Goal: Transaction & Acquisition: Download file/media

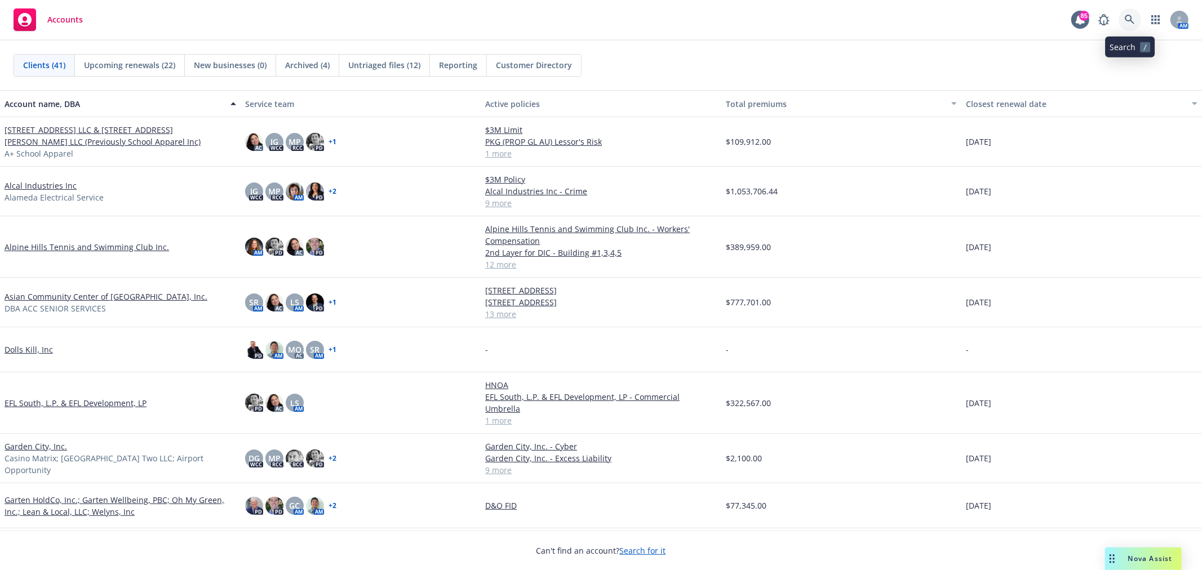
click at [1134, 18] on icon at bounding box center [1130, 20] width 10 height 10
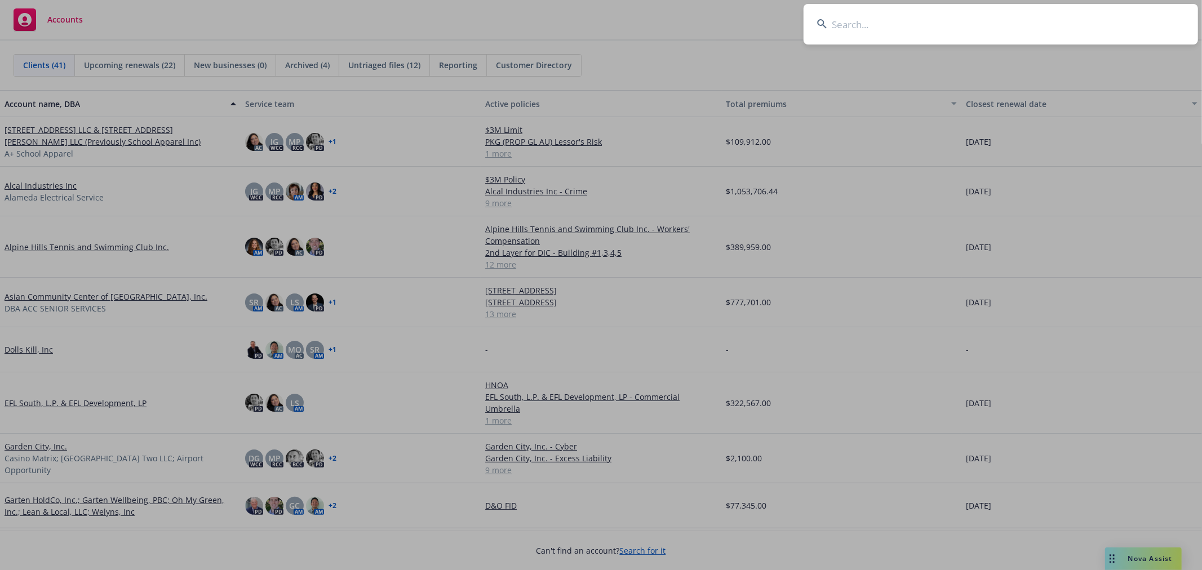
click at [966, 6] on input at bounding box center [1001, 24] width 394 height 41
type input "m"
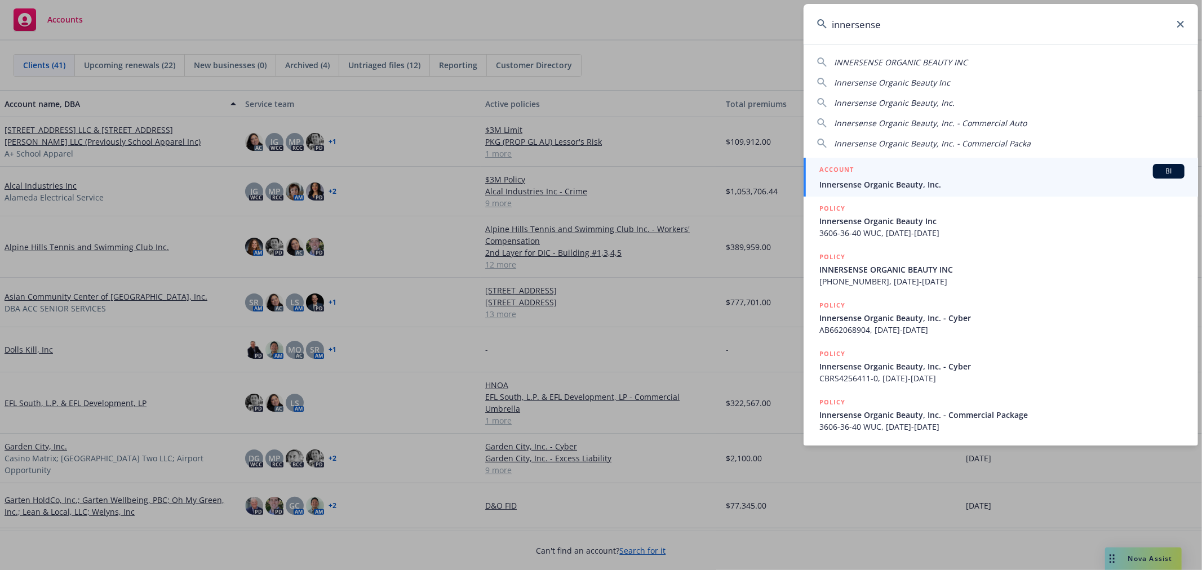
type input "innersense"
click at [954, 179] on span "Innersense Organic Beauty, Inc." at bounding box center [1001, 185] width 365 height 12
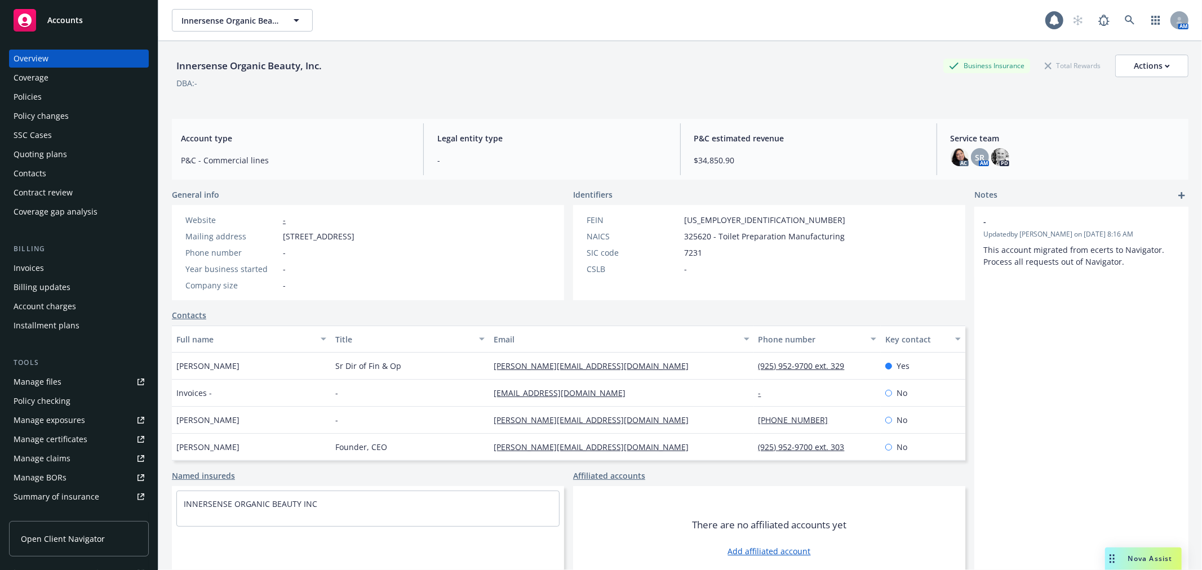
click at [86, 94] on div "Policies" at bounding box center [79, 97] width 131 height 18
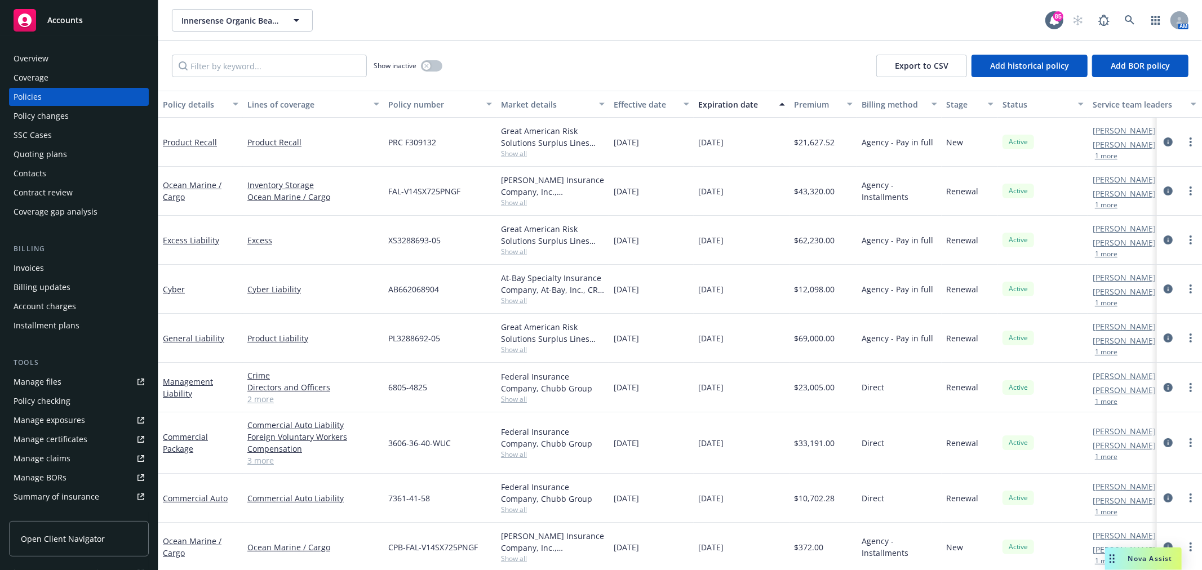
click at [88, 267] on div "Invoices" at bounding box center [79, 268] width 131 height 18
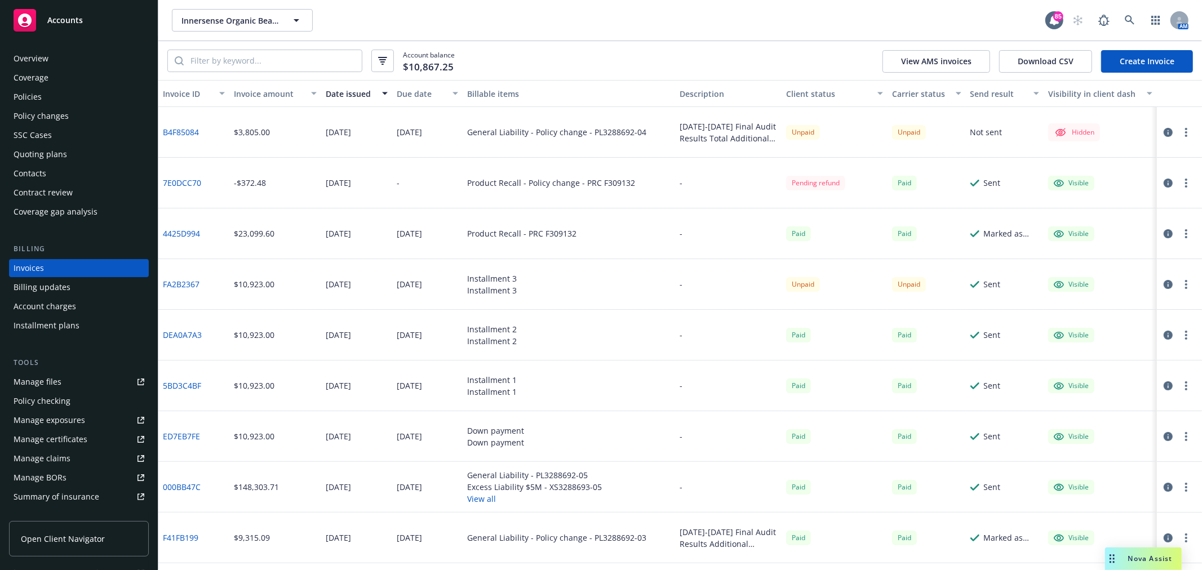
click at [188, 132] on link "B4F85084" at bounding box center [181, 132] width 36 height 12
click at [1164, 128] on icon "button" at bounding box center [1168, 132] width 9 height 9
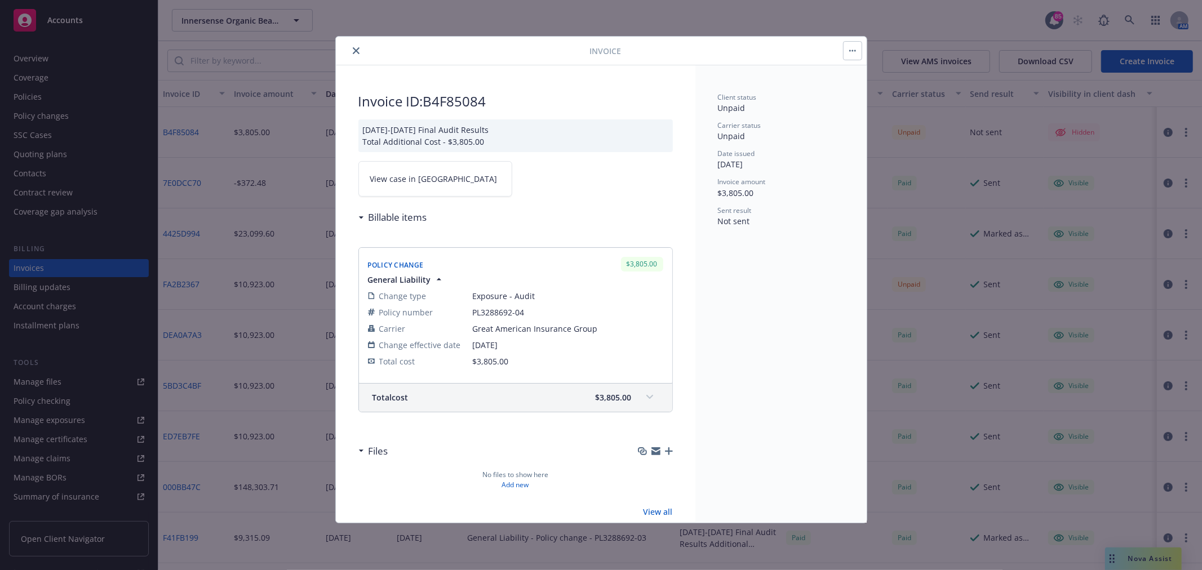
click at [852, 54] on button "button" at bounding box center [853, 51] width 18 height 18
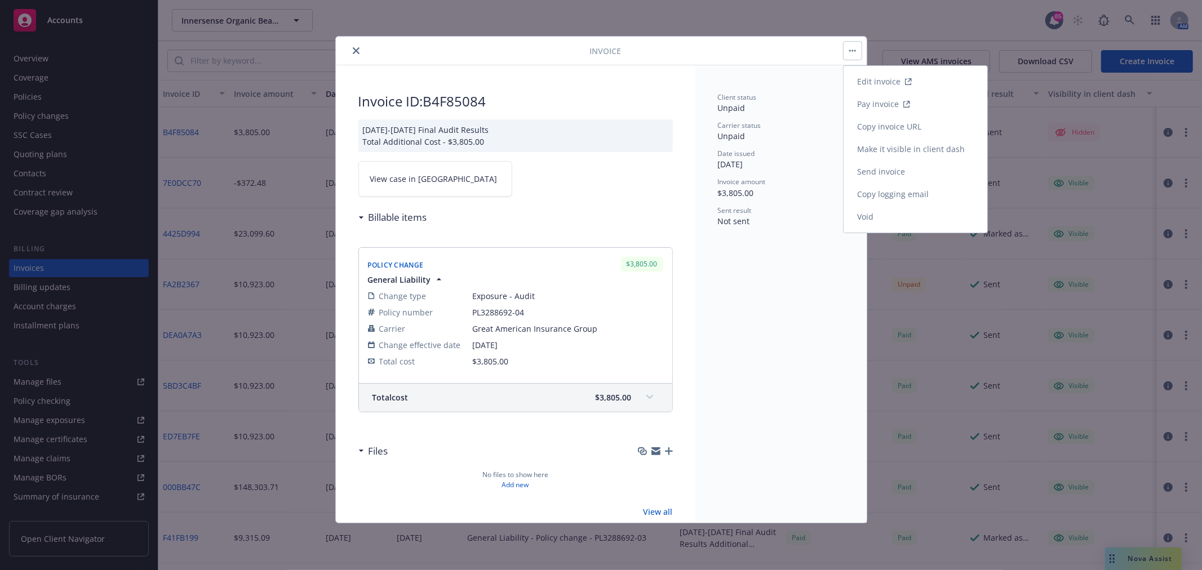
click at [917, 175] on link "Send invoice" at bounding box center [916, 172] width 144 height 23
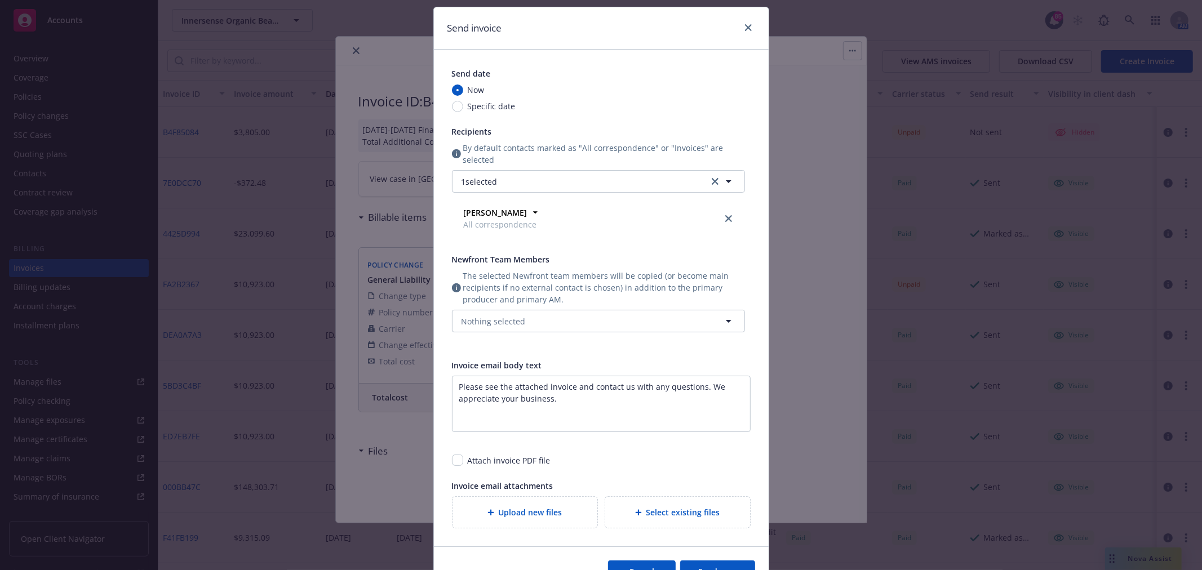
scroll to position [128, 0]
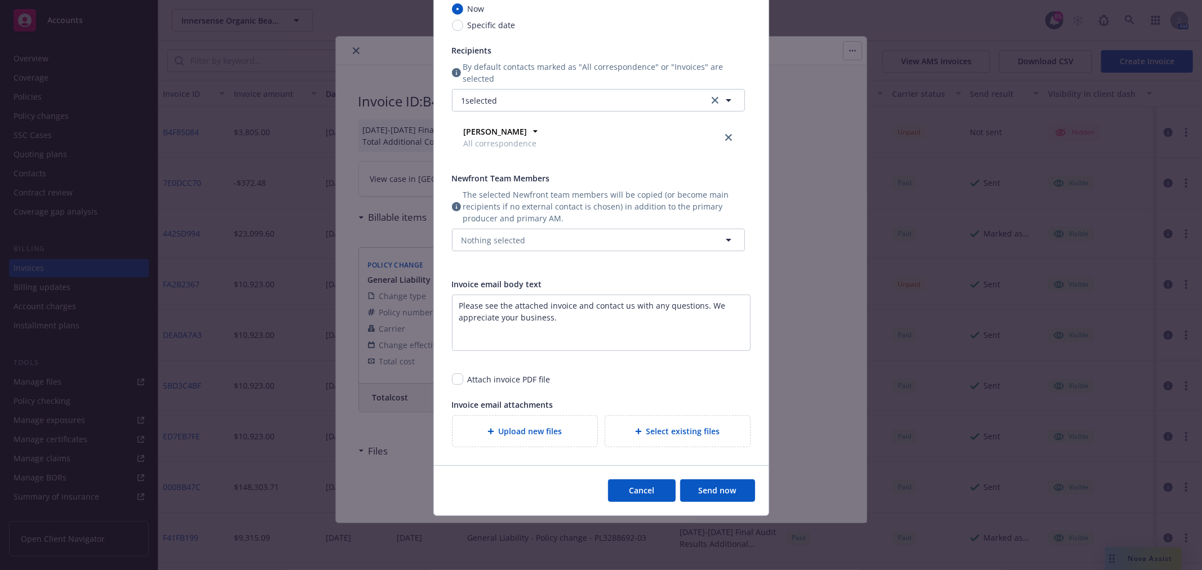
click at [649, 492] on button "Cancel" at bounding box center [642, 491] width 68 height 23
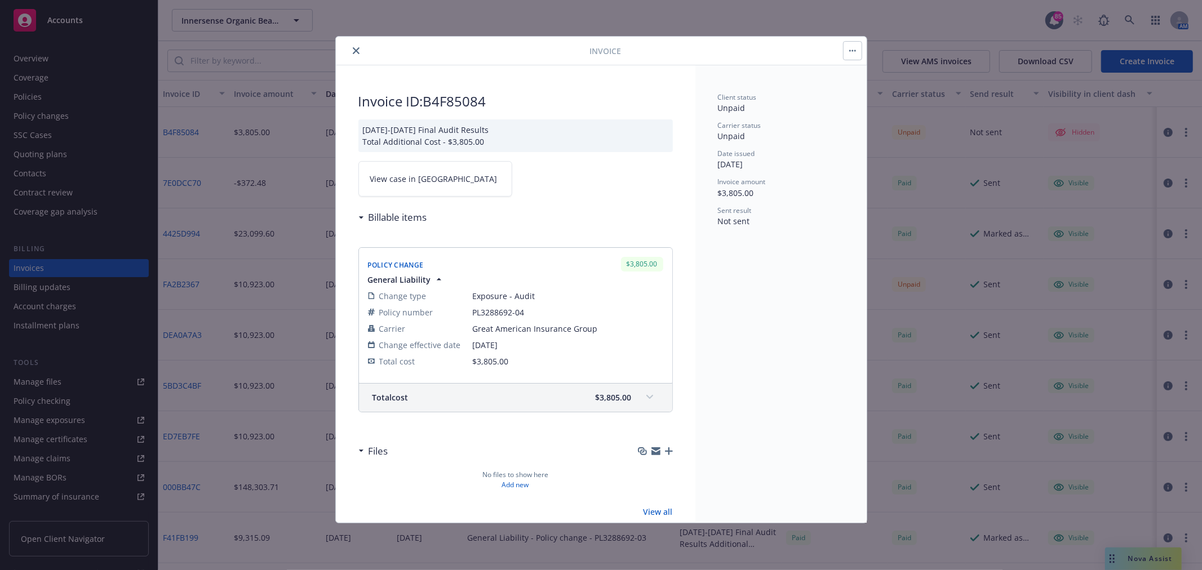
click at [353, 50] on icon "close" at bounding box center [356, 50] width 7 height 7
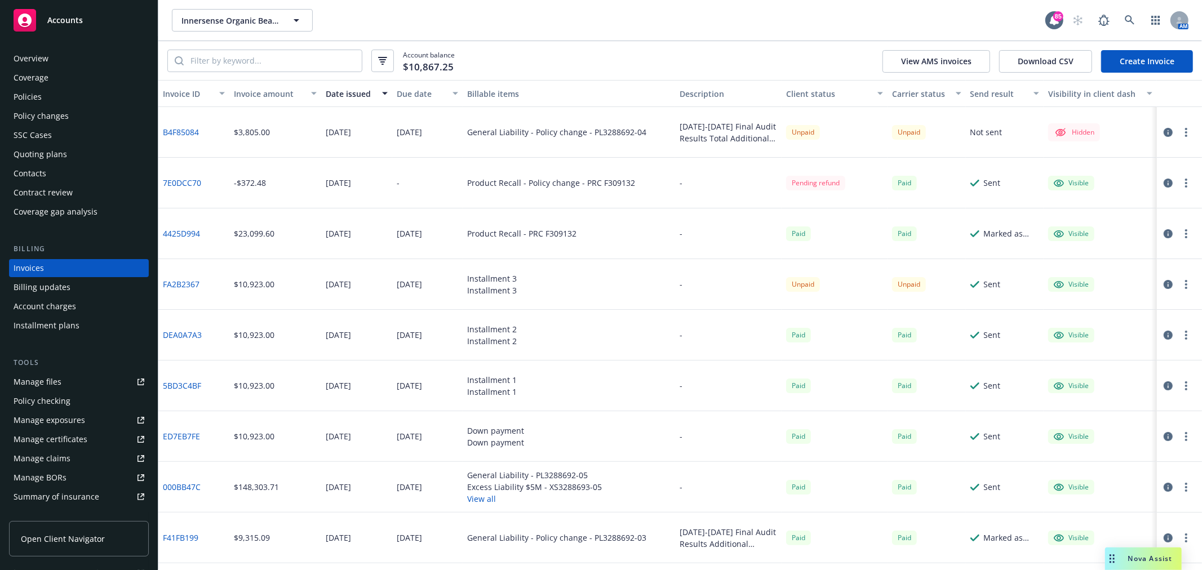
click at [1164, 130] on icon "button" at bounding box center [1168, 132] width 9 height 9
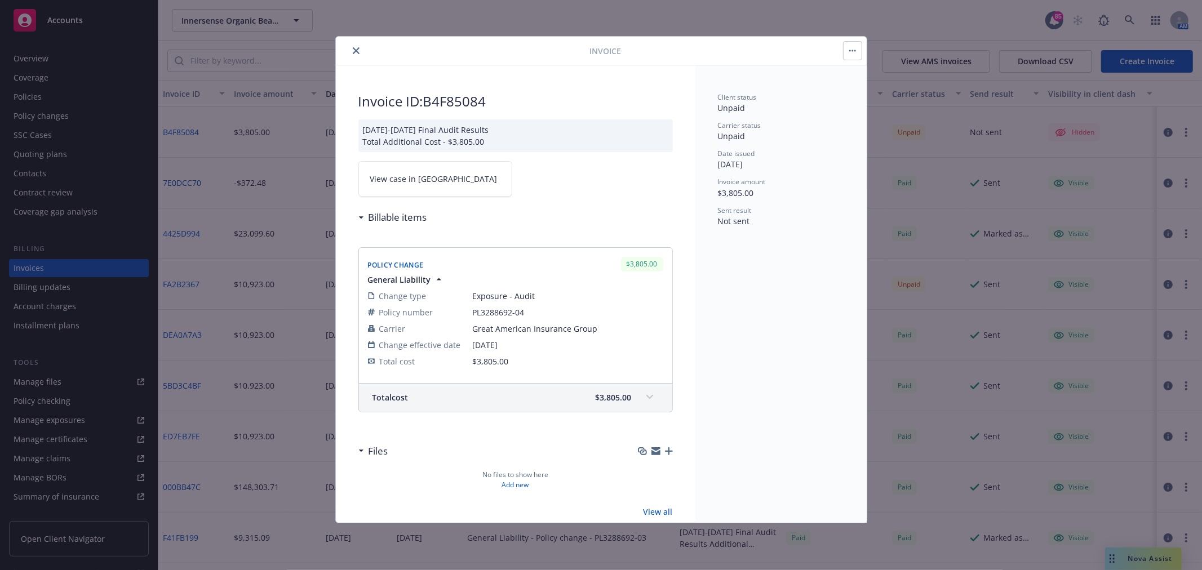
click at [855, 50] on icon "button" at bounding box center [852, 51] width 7 height 2
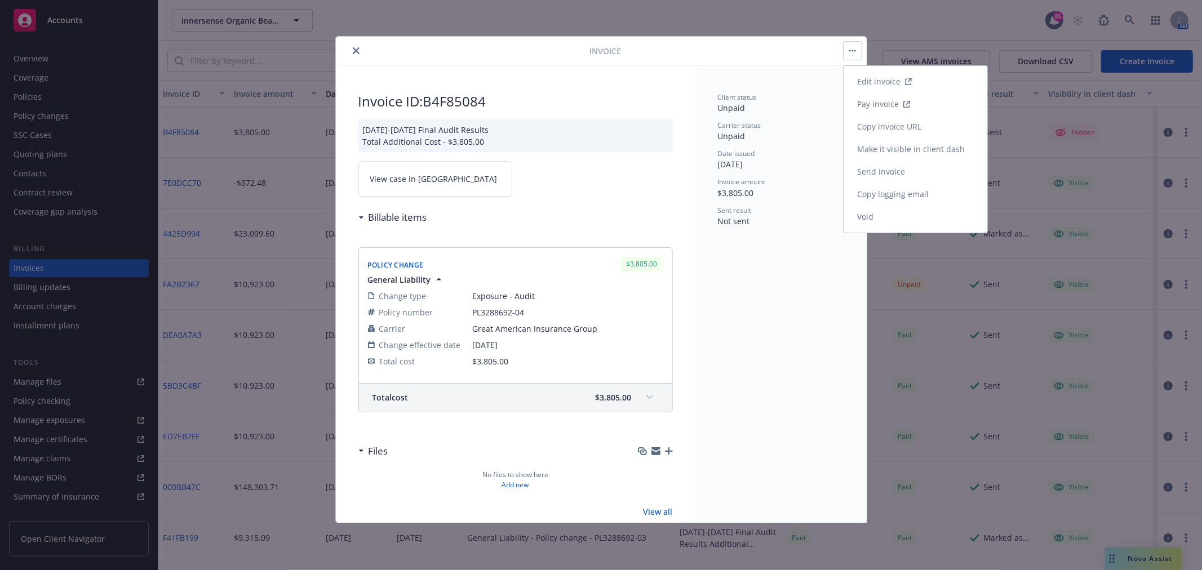
click at [933, 153] on link "Make it visible in client dash" at bounding box center [916, 149] width 144 height 23
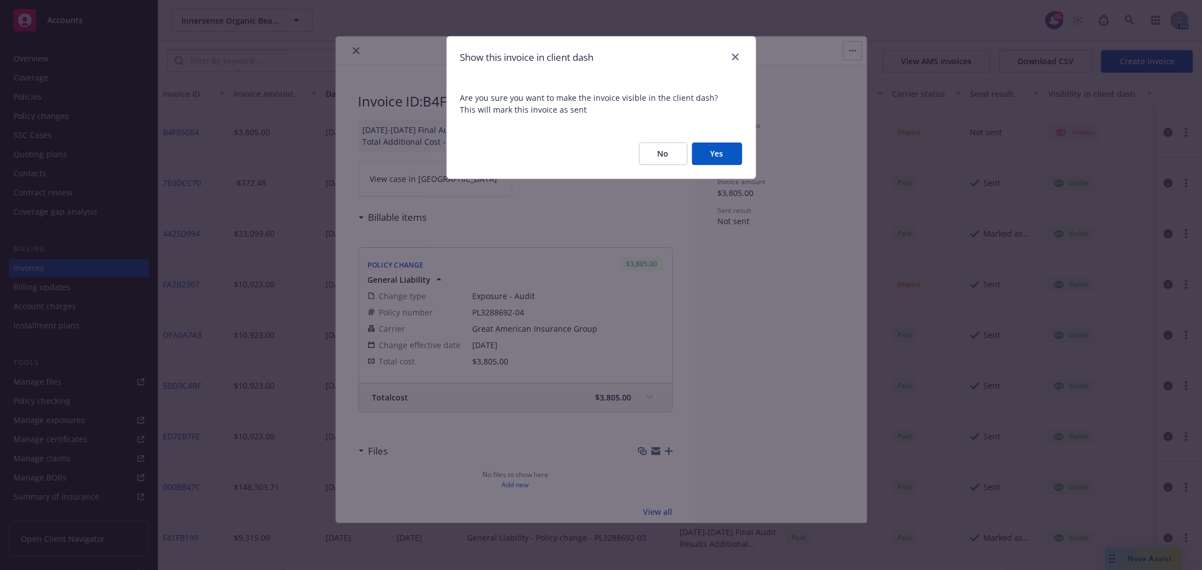
click at [725, 151] on button "Yes" at bounding box center [717, 154] width 50 height 23
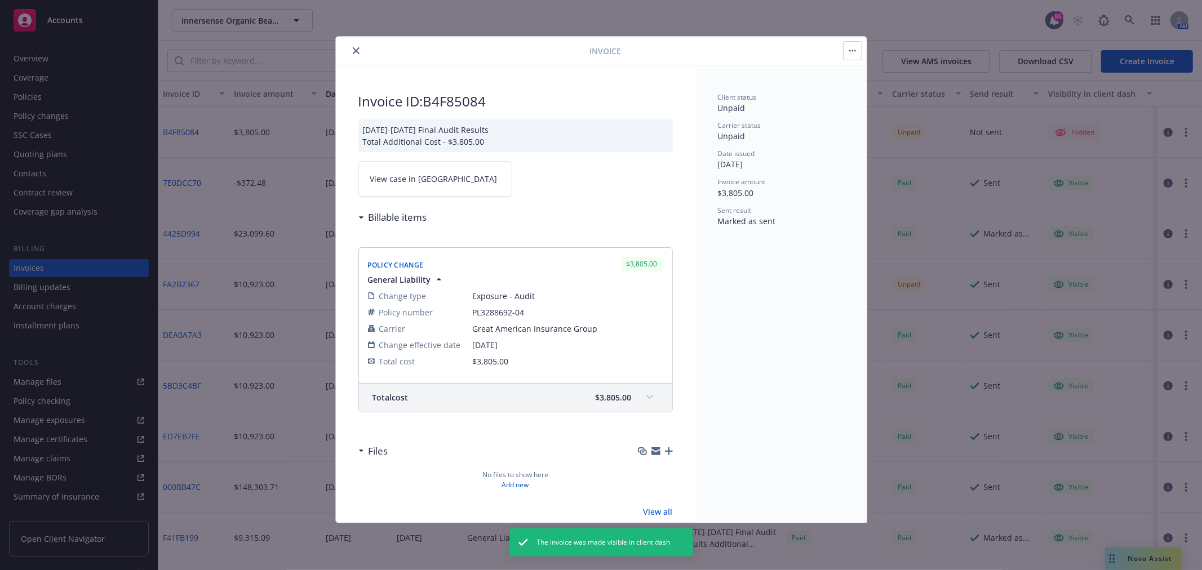
click at [353, 52] on icon "close" at bounding box center [356, 50] width 7 height 7
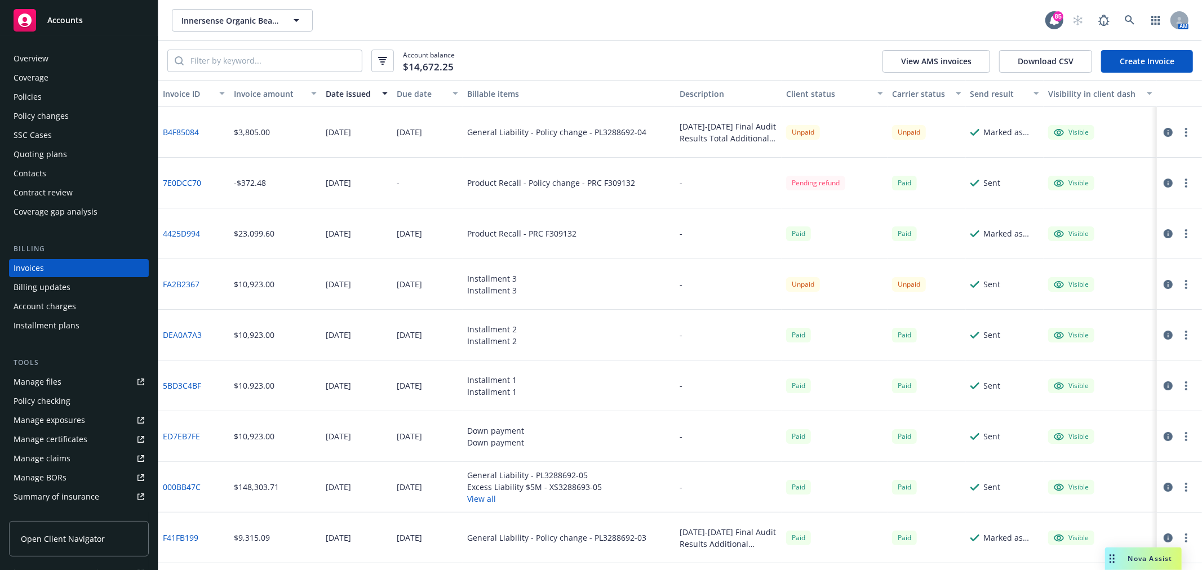
click at [179, 131] on link "B4F85084" at bounding box center [181, 132] width 36 height 12
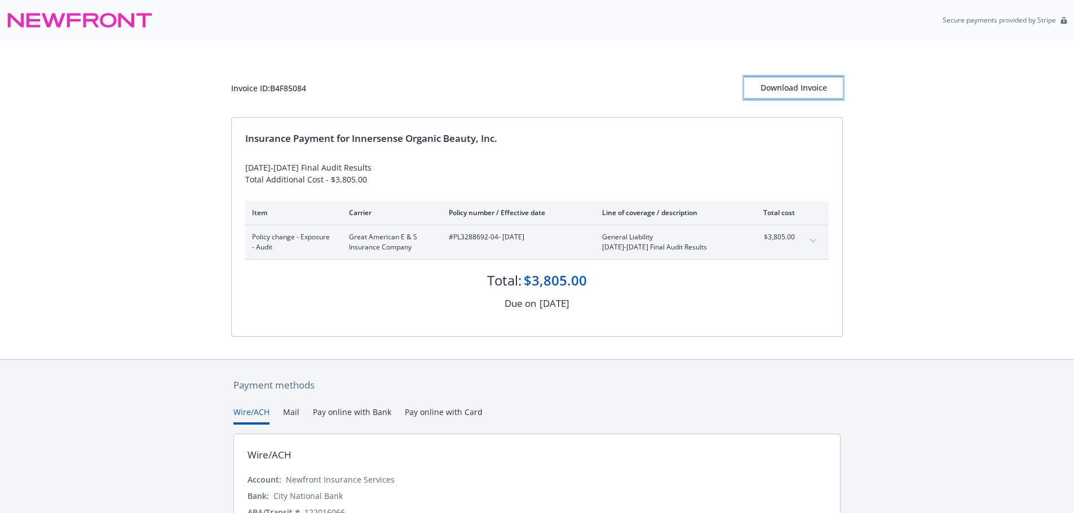
click at [806, 94] on div "Download Invoice" at bounding box center [793, 87] width 99 height 21
